Goal: Task Accomplishment & Management: Manage account settings

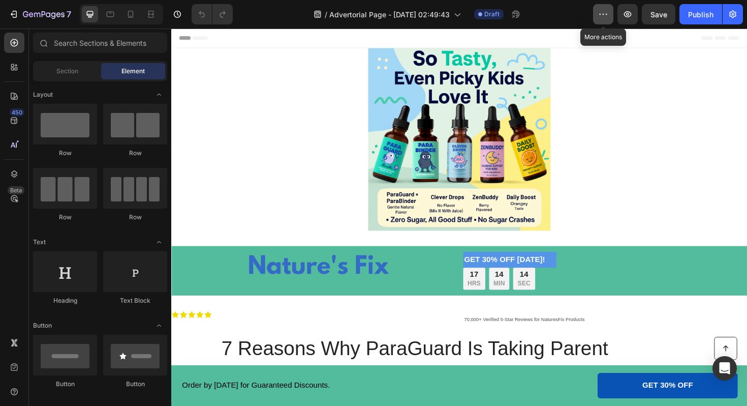
click at [603, 16] on icon "button" at bounding box center [603, 14] width 10 height 10
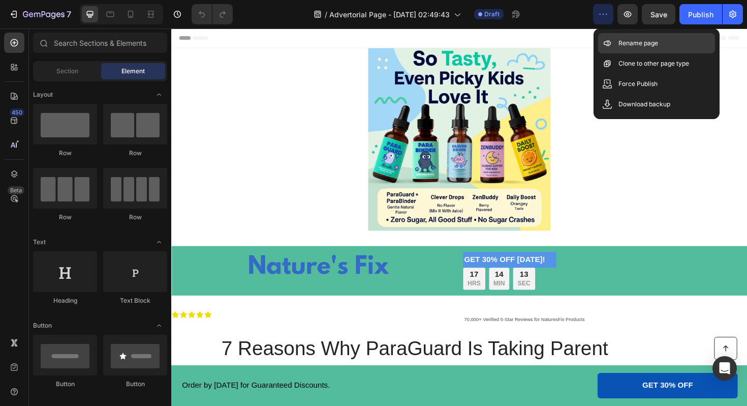
click at [624, 50] on div "Rename page" at bounding box center [656, 43] width 117 height 20
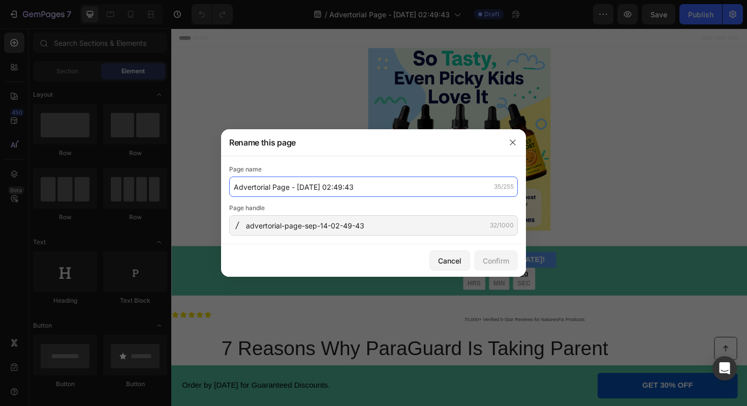
drag, startPoint x: 298, startPoint y: 182, endPoint x: 392, endPoint y: 183, distance: 94.0
click at [392, 183] on input "Advertorial Page - [DATE] 02:49:43" at bounding box center [373, 186] width 289 height 20
click at [351, 180] on input "Advertorial Page - [DATE] 02:49:43" at bounding box center [373, 186] width 289 height 20
drag, startPoint x: 359, startPoint y: 187, endPoint x: 300, endPoint y: 183, distance: 58.6
click at [300, 183] on input "Advertorial Page - [DATE] 02:49:43" at bounding box center [373, 186] width 289 height 20
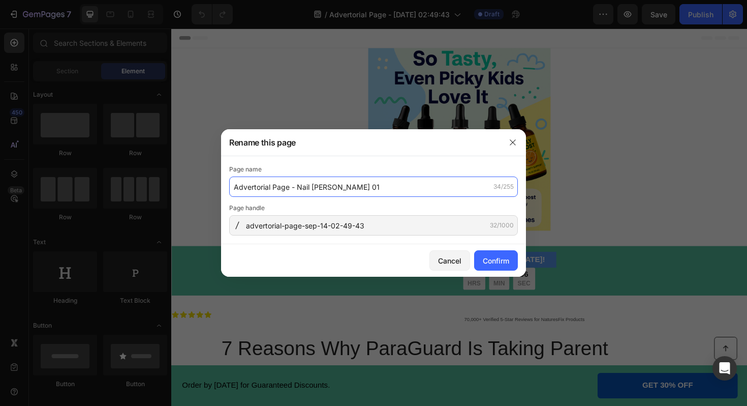
type input "Advertorial Page - Nail [PERSON_NAME] 01"
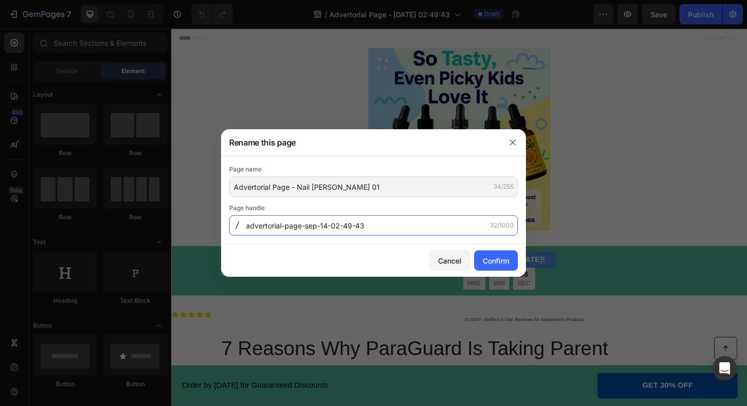
click at [379, 223] on input "advertorial-page-sep-14-02-49-43" at bounding box center [373, 225] width 289 height 20
type input "[MEDICAL_DATA]"
click at [496, 259] on div "Confirm" at bounding box center [496, 260] width 26 height 11
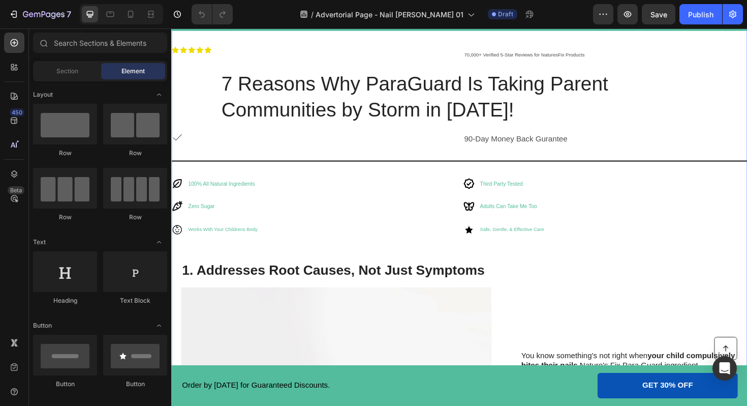
scroll to position [266, 0]
